Goal: Task Accomplishment & Management: Use online tool/utility

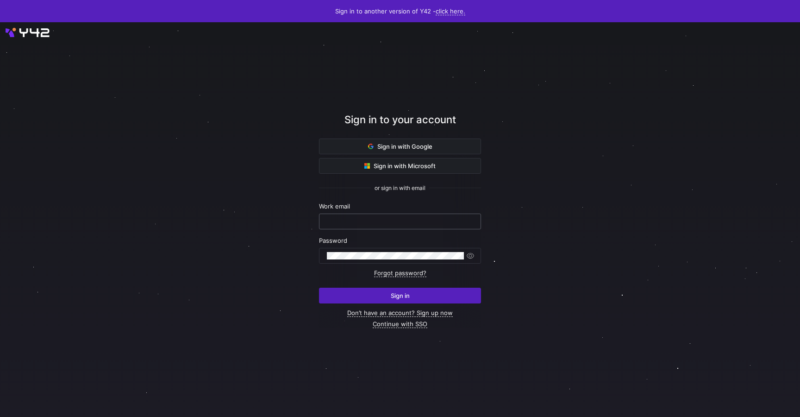
click at [342, 223] on input "text" at bounding box center [400, 221] width 146 height 7
type input "[PERSON_NAME][EMAIL_ADDRESS][DOMAIN_NAME]"
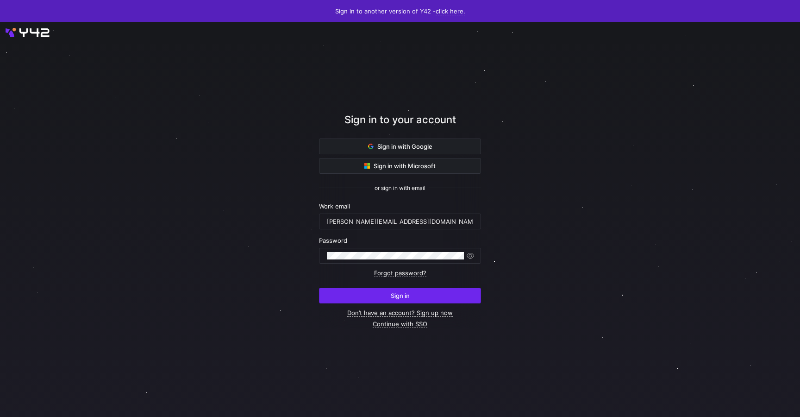
click at [399, 291] on span "submit" at bounding box center [399, 295] width 161 height 15
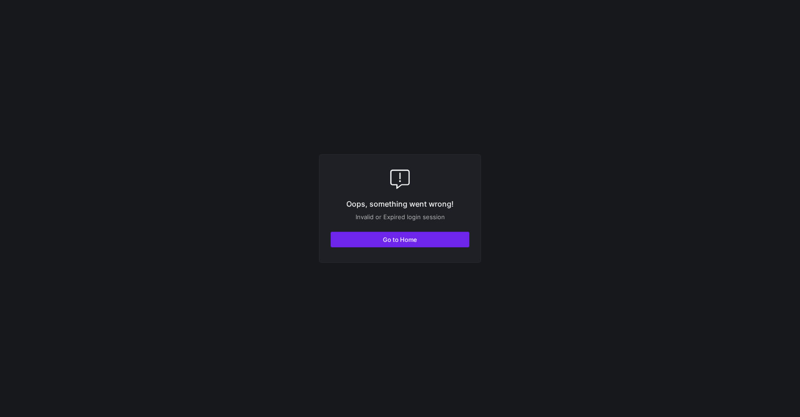
click at [400, 242] on span "Go to Home" at bounding box center [400, 239] width 34 height 7
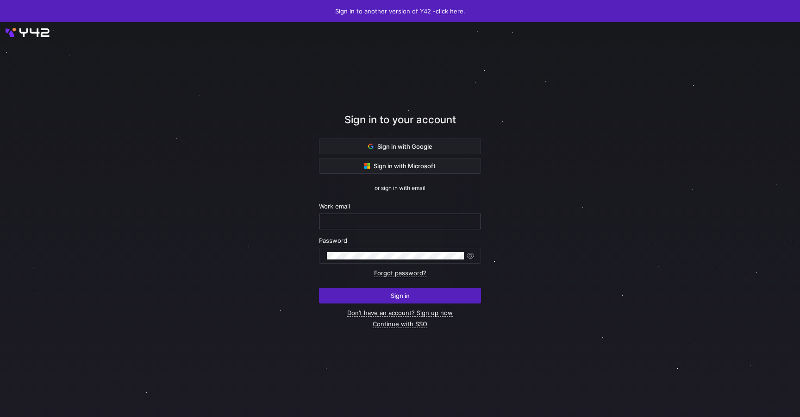
click at [360, 217] on div at bounding box center [400, 221] width 146 height 15
type input "[PERSON_NAME][EMAIL_ADDRESS][DOMAIN_NAME]"
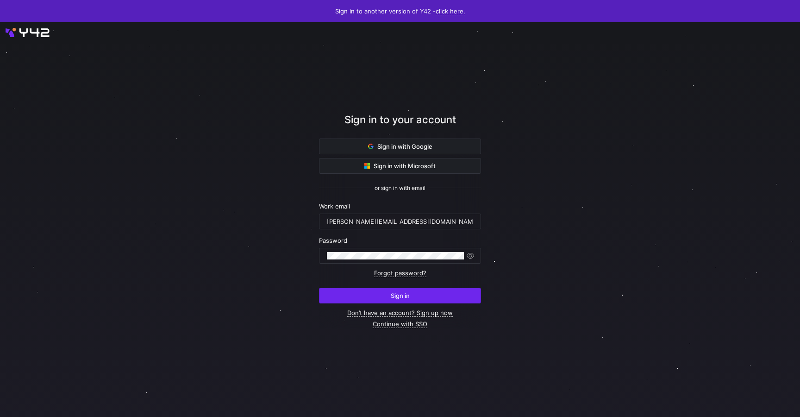
click at [396, 291] on span "submit" at bounding box center [399, 295] width 161 height 15
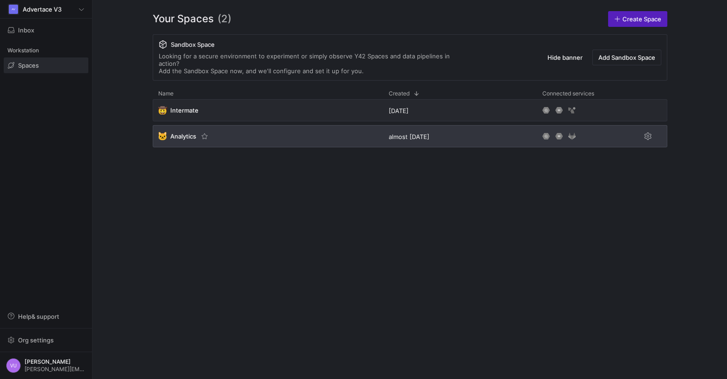
click at [175, 132] on span "Analytics" at bounding box center [183, 135] width 26 height 7
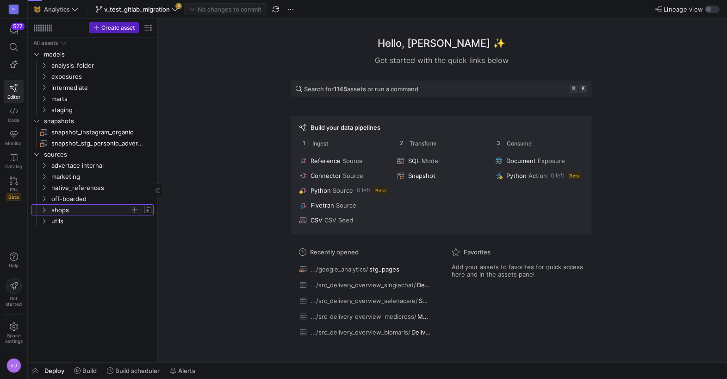
click at [45, 207] on icon "Press SPACE to select this row." at bounding box center [44, 210] width 6 height 6
click at [45, 206] on y42-icon at bounding box center [43, 209] width 7 height 7
click at [43, 175] on icon "Press SPACE to select this row." at bounding box center [44, 177] width 6 height 6
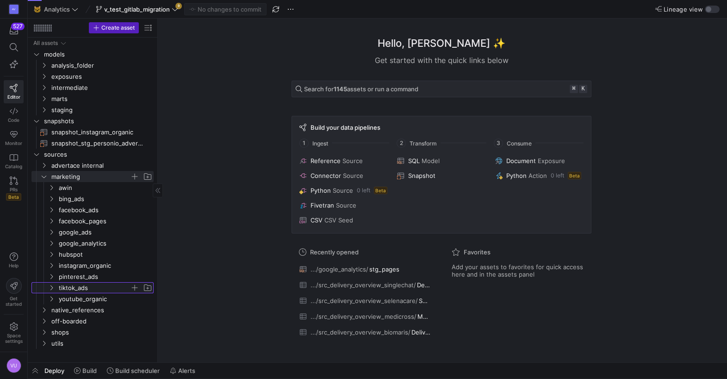
click at [50, 287] on icon "Press SPACE to select this row." at bounding box center [51, 288] width 6 height 6
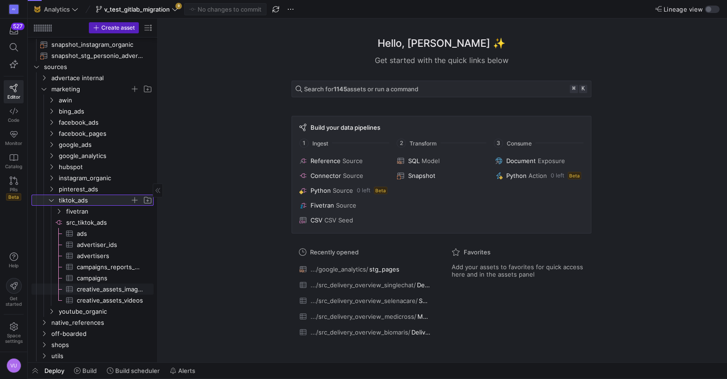
scroll to position [86, 0]
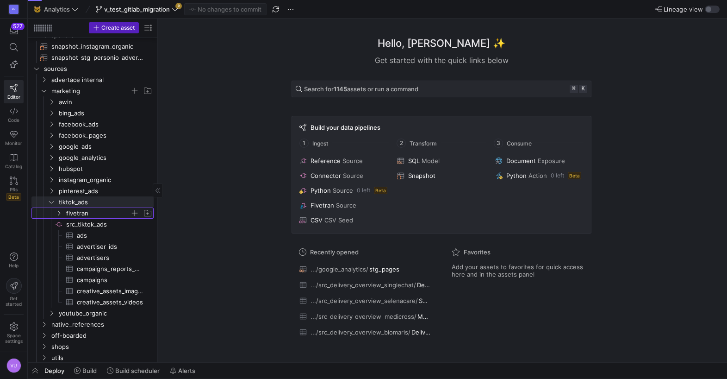
click at [56, 214] on icon "Press SPACE to select this row." at bounding box center [59, 213] width 6 height 6
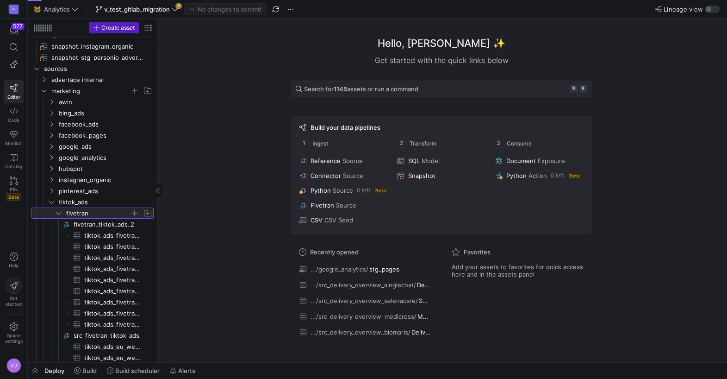
click at [56, 214] on icon at bounding box center [59, 213] width 6 height 6
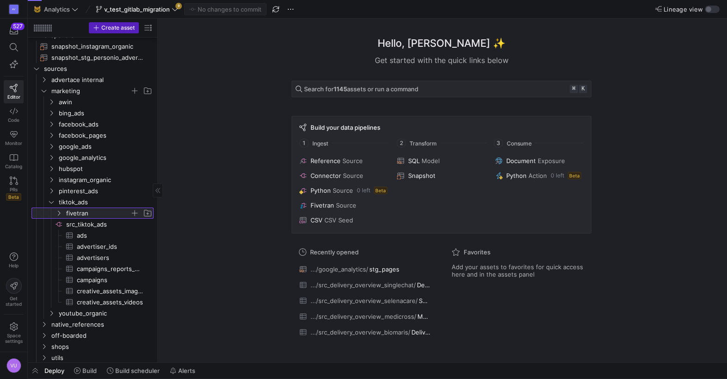
click at [74, 212] on span "fivetran" at bounding box center [98, 213] width 64 height 11
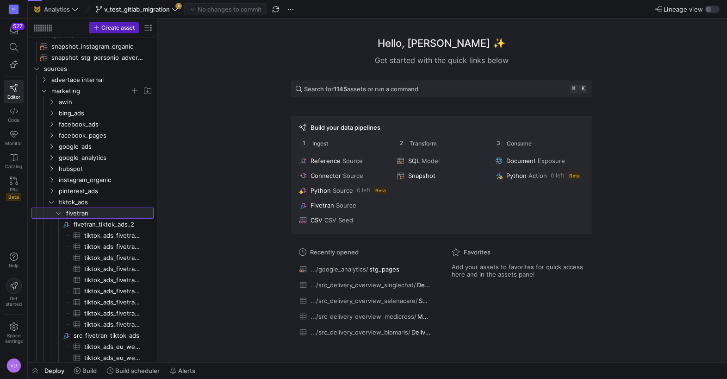
click at [59, 211] on icon at bounding box center [59, 213] width 6 height 6
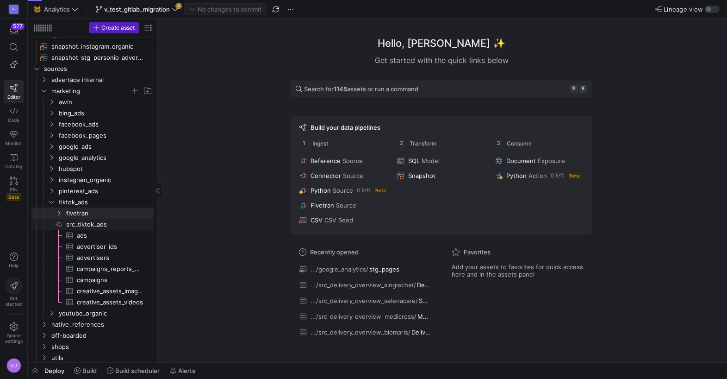
click at [82, 222] on span "src_tiktok_ads​​​​​​​​" at bounding box center [109, 224] width 86 height 11
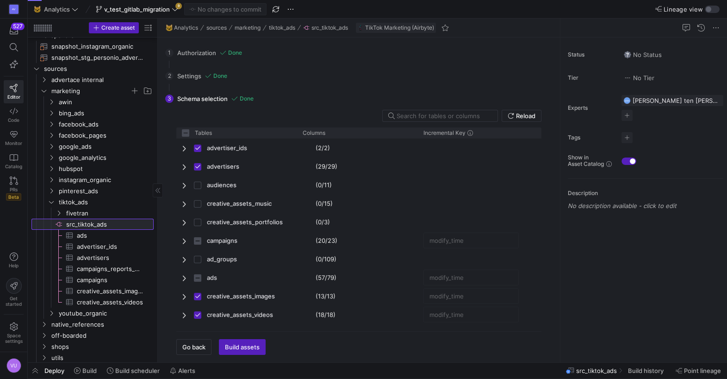
checkbox input "false"
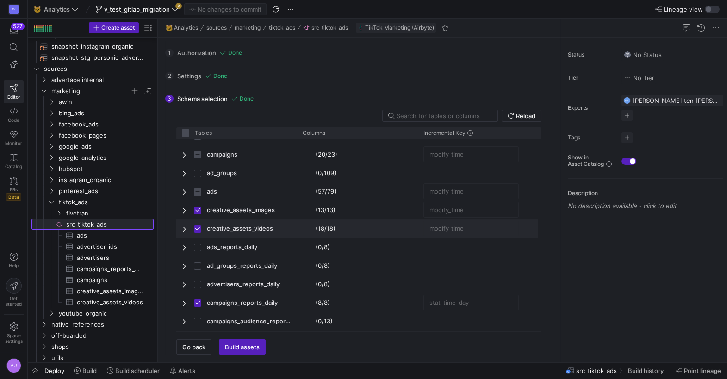
scroll to position [94, 0]
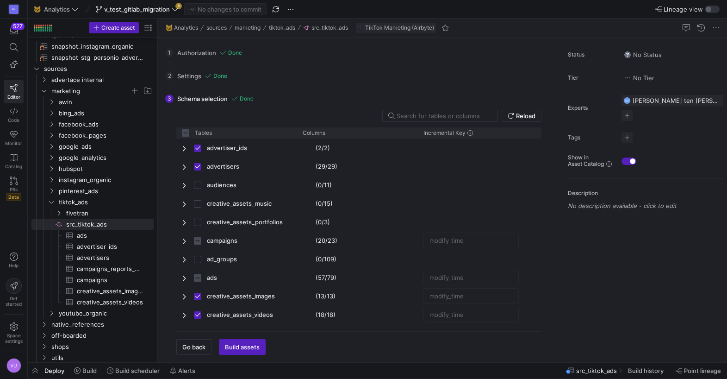
click at [195, 79] on div "2 Settings Done Configure your connector settings. Replication Start Date 01/01…" at bounding box center [357, 75] width 384 height 23
click at [195, 78] on div "2 Settings Done Configure your connector settings. Replication Start Date 01/01…" at bounding box center [357, 75] width 384 height 23
click at [199, 50] on div "1 Authorization Done Choose which secret you'd like to use to authorize Tiktok …" at bounding box center [357, 52] width 384 height 23
click at [187, 78] on div "2 Settings Done Configure your connector settings. Replication Start Date 01/01…" at bounding box center [357, 75] width 384 height 23
click at [317, 55] on div "1 Authorization Done Choose which secret you'd like to use to authorize Tiktok …" at bounding box center [357, 52] width 384 height 23
